Goal: Entertainment & Leisure: Consume media (video, audio)

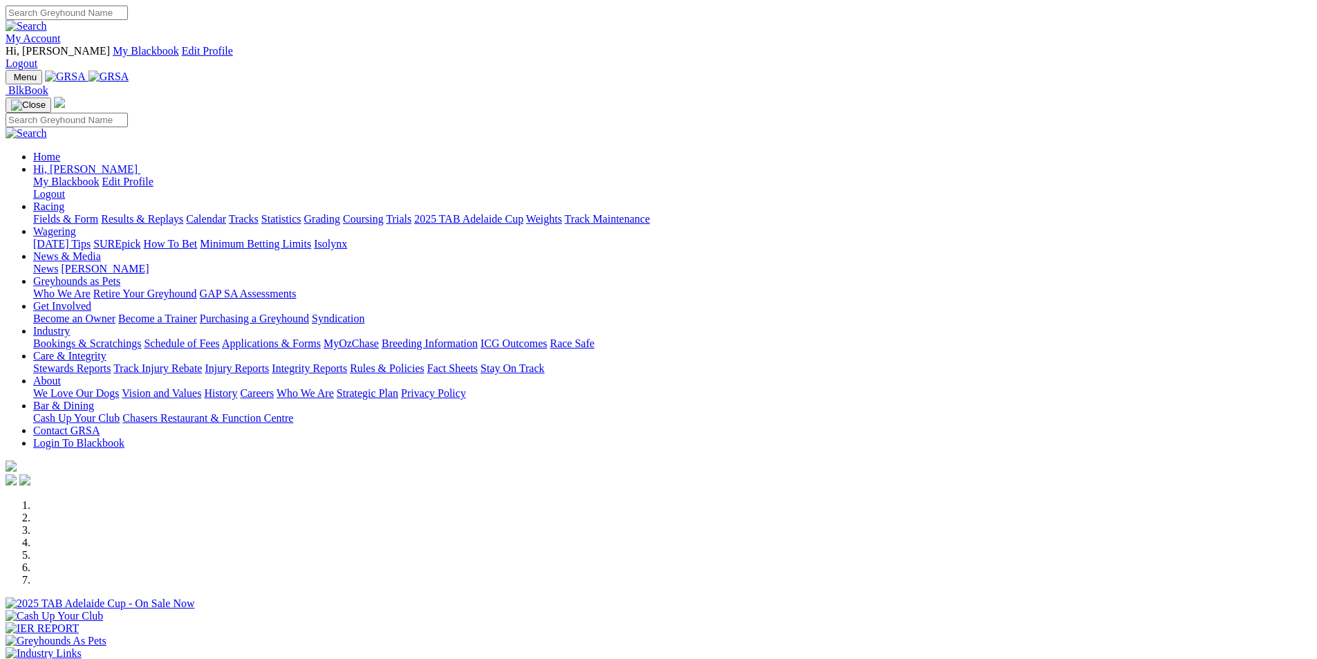
scroll to position [1106, 0]
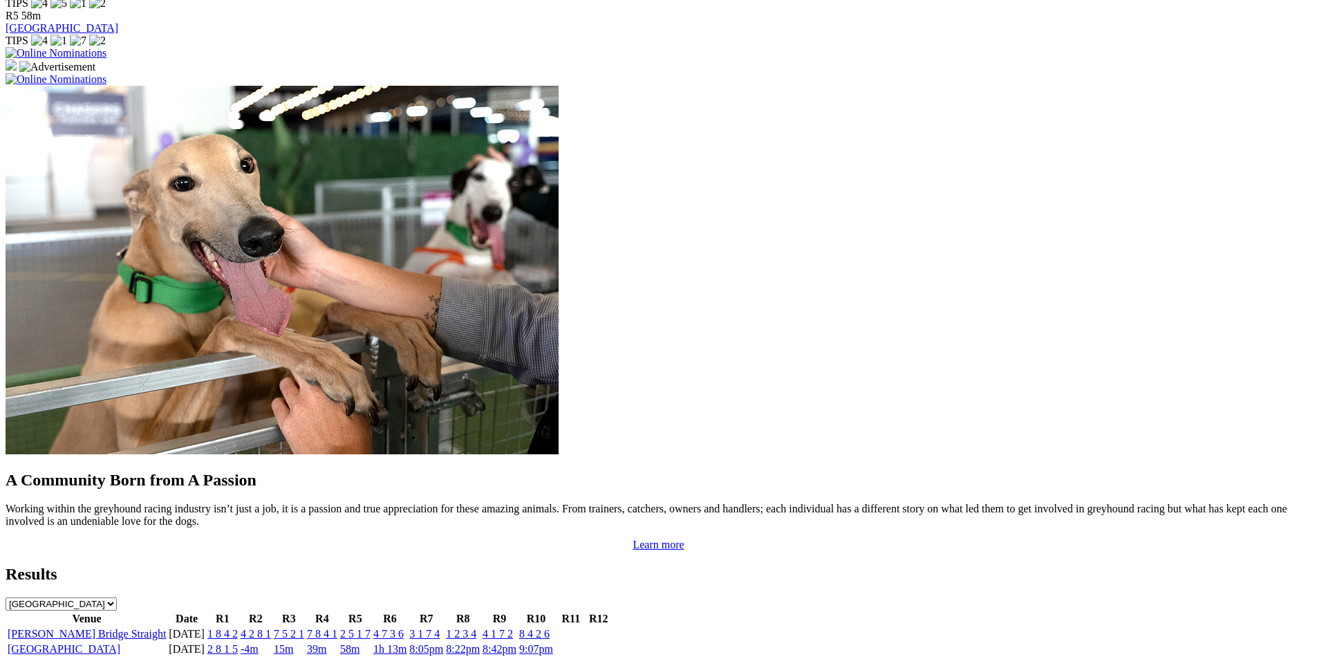
click at [166, 628] on link "[PERSON_NAME] Bridge Straight" at bounding box center [87, 634] width 158 height 12
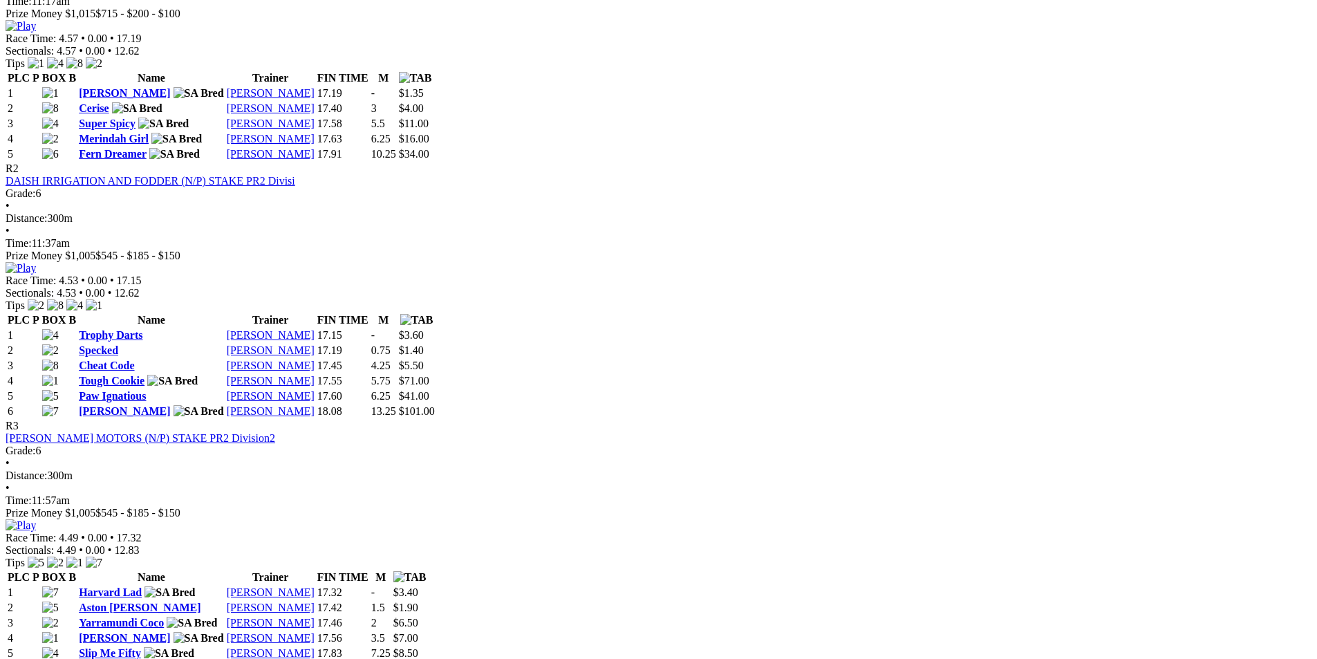
scroll to position [830, 0]
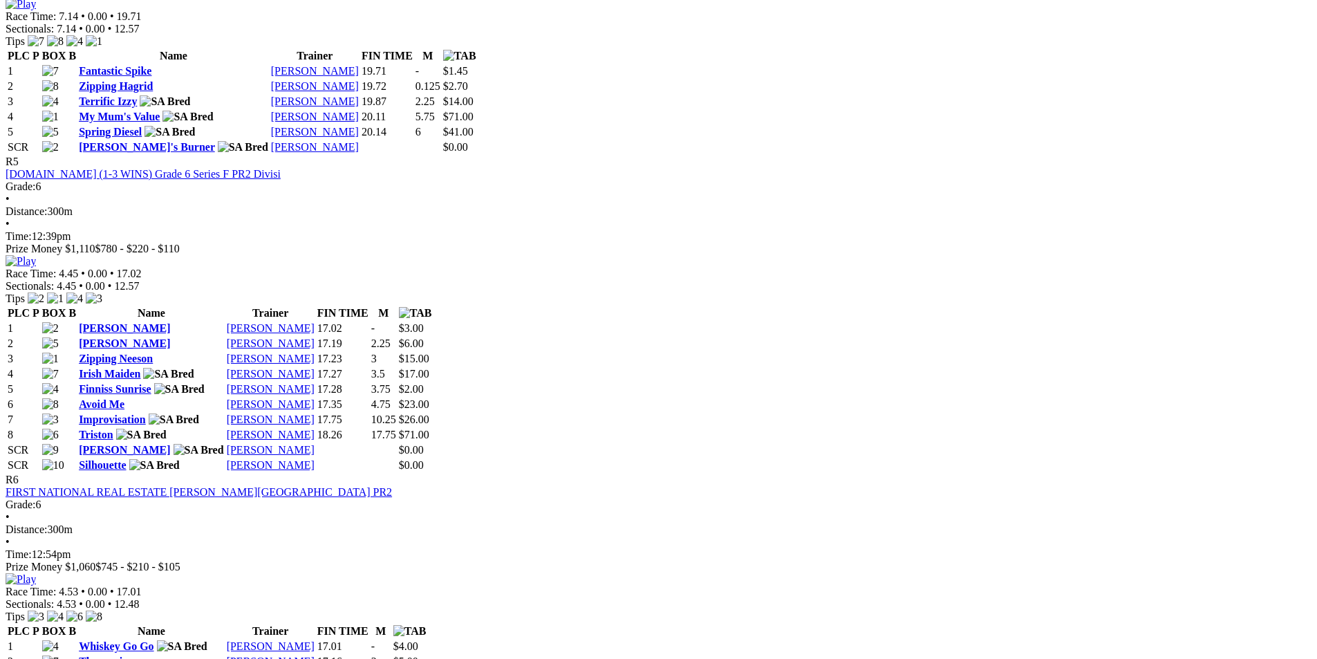
scroll to position [1659, 0]
